Goal: Task Accomplishment & Management: Manage account settings

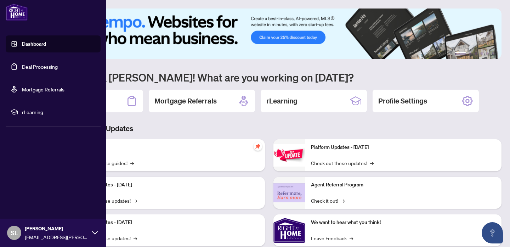
click at [24, 67] on link "Deal Processing" at bounding box center [40, 66] width 36 height 6
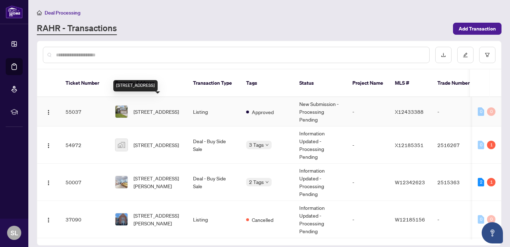
click at [167, 108] on span "[STREET_ADDRESS]" at bounding box center [156, 112] width 45 height 8
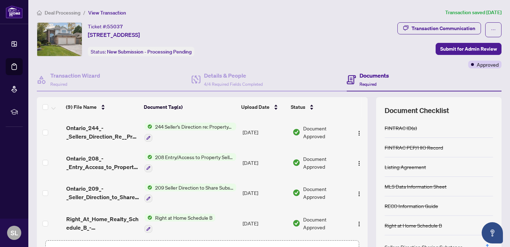
click at [195, 52] on div "Ticket #: 55037 [STREET_ADDRESS] Status: New Submission - Processing Pending" at bounding box center [141, 39] width 107 height 34
click at [301, 33] on div "Ticket #: 55037 [STREET_ADDRESS] Status: New Submission - Processing Pending" at bounding box center [216, 39] width 358 height 34
